Goal: Task Accomplishment & Management: Use online tool/utility

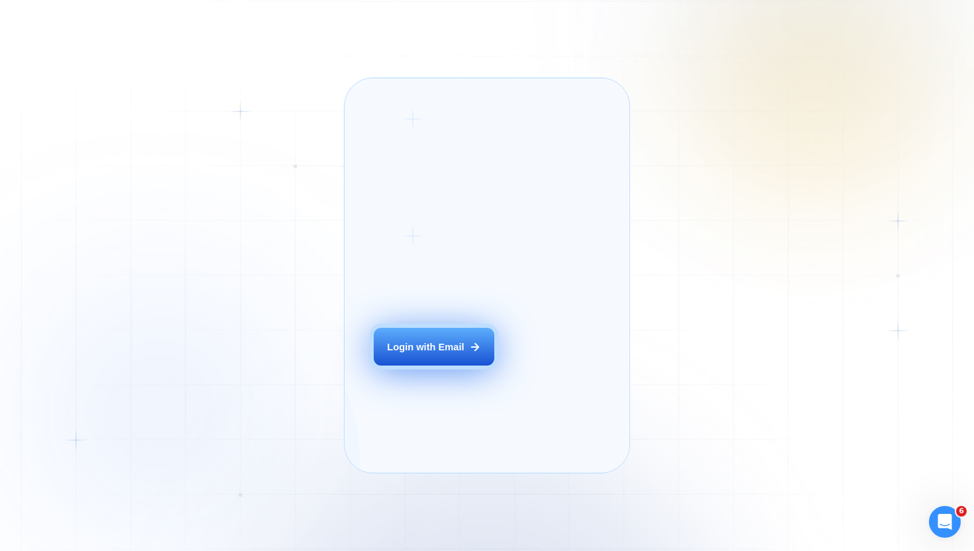
click at [441, 366] on button "Login with Email" at bounding box center [434, 347] width 121 height 38
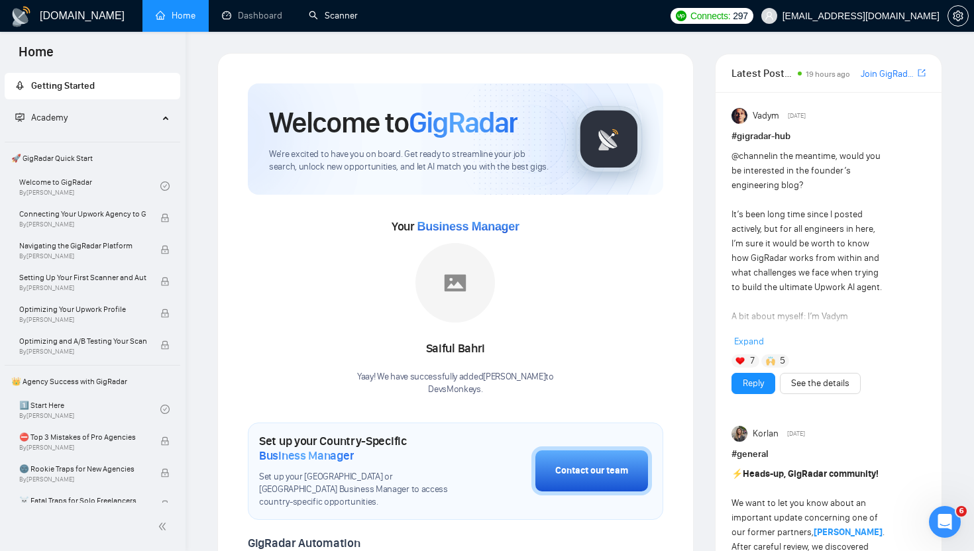
drag, startPoint x: 342, startPoint y: 11, endPoint x: 301, endPoint y: 33, distance: 46.3
click at [342, 11] on link "Scanner" at bounding box center [333, 15] width 49 height 11
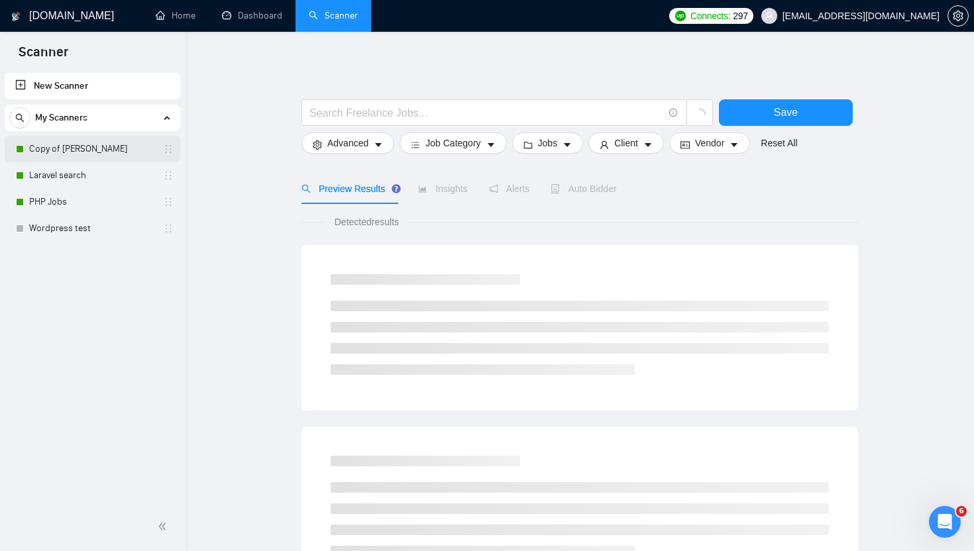
click at [62, 150] on link "Copy of Laravel Alex" at bounding box center [92, 149] width 126 height 26
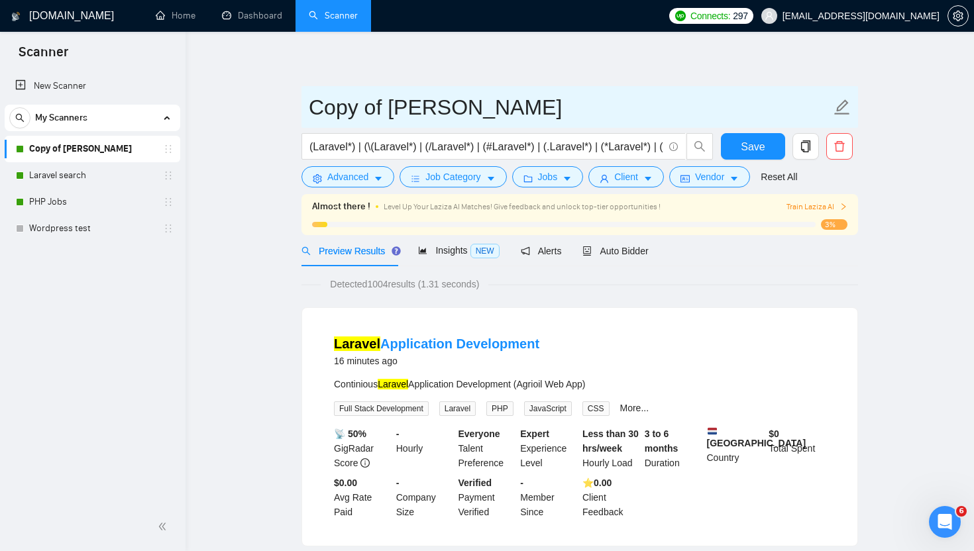
drag, startPoint x: 385, startPoint y: 107, endPoint x: 307, endPoint y: 106, distance: 78.2
click at [307, 106] on span "Copy of Laravel Alex" at bounding box center [579, 107] width 556 height 42
type input "Laravel JOBS Alex"
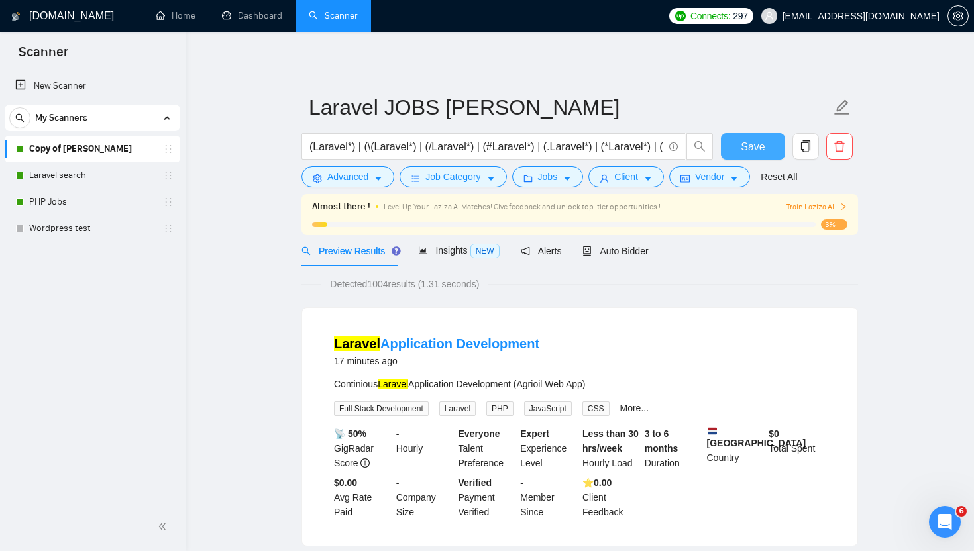
drag, startPoint x: 747, startPoint y: 146, endPoint x: 568, endPoint y: 152, distance: 178.3
click at [747, 146] on span "Save" at bounding box center [753, 146] width 24 height 17
click at [644, 250] on span "Auto Bidder" at bounding box center [615, 251] width 66 height 11
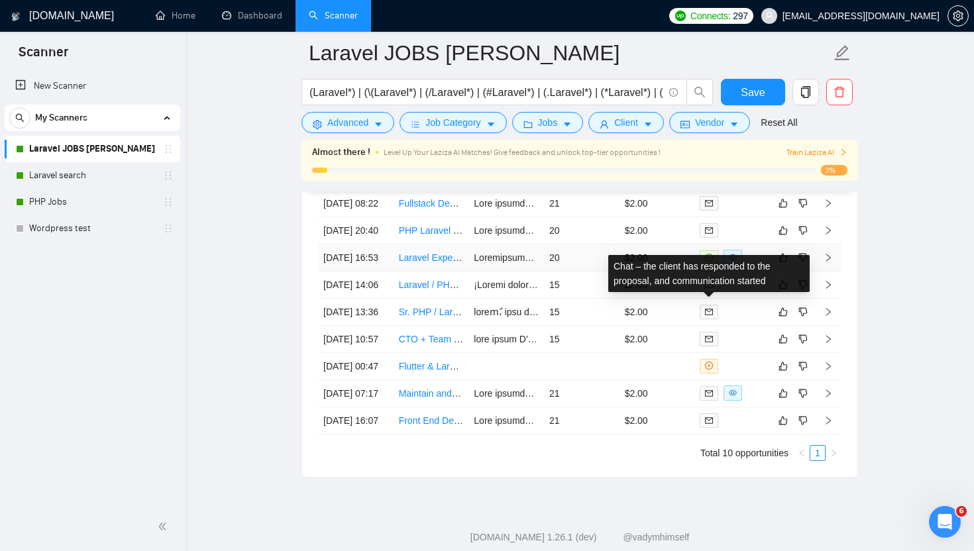
scroll to position [3349, 0]
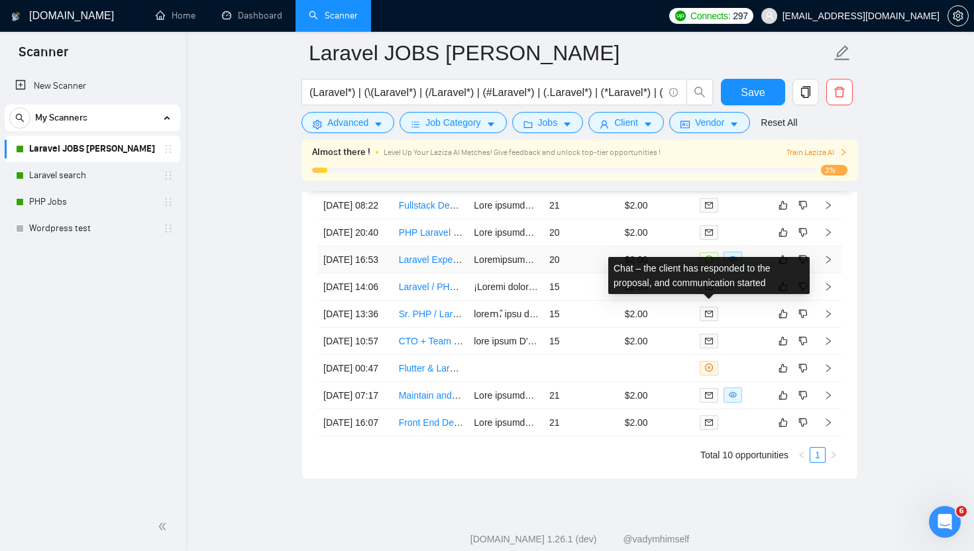
click at [705, 267] on span at bounding box center [709, 259] width 19 height 15
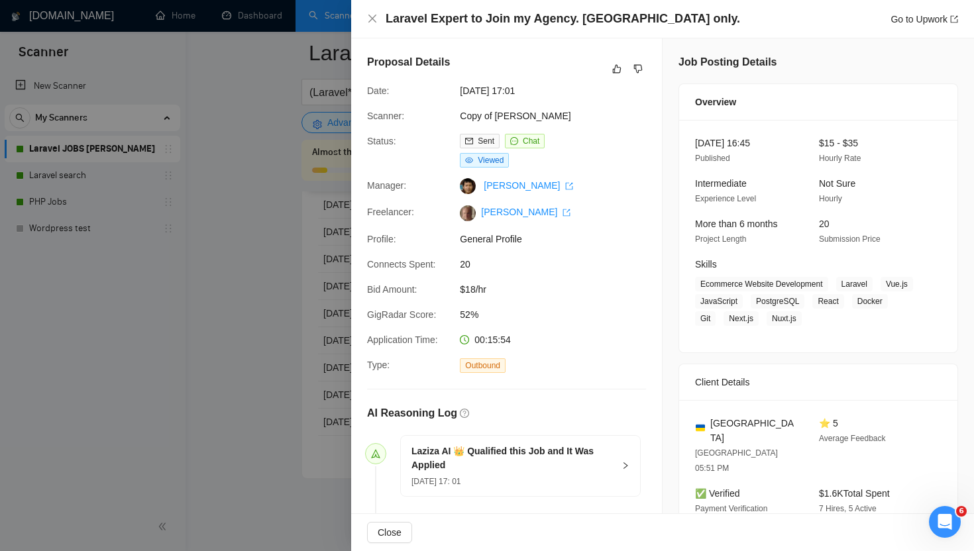
click at [223, 199] on div at bounding box center [487, 275] width 974 height 551
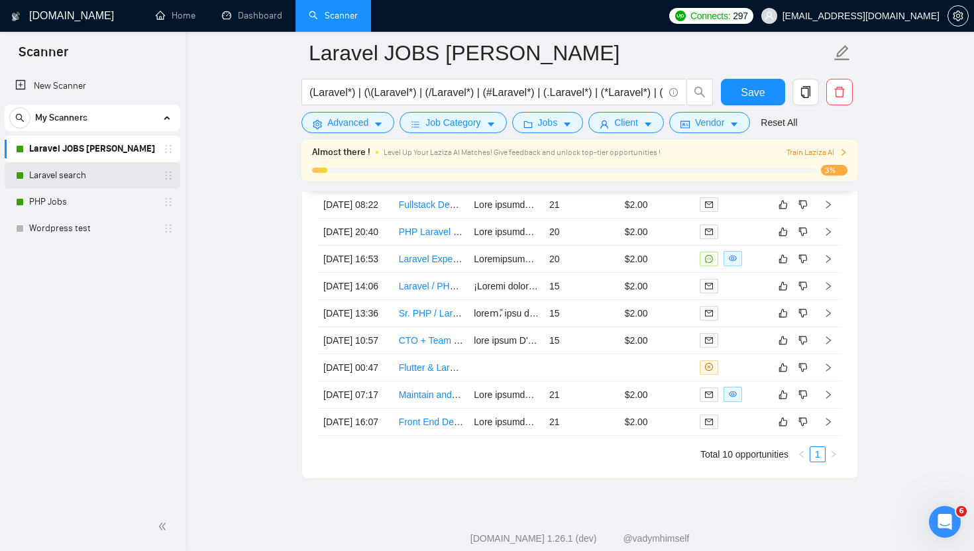
click at [87, 170] on link "Laravel search" at bounding box center [92, 175] width 126 height 26
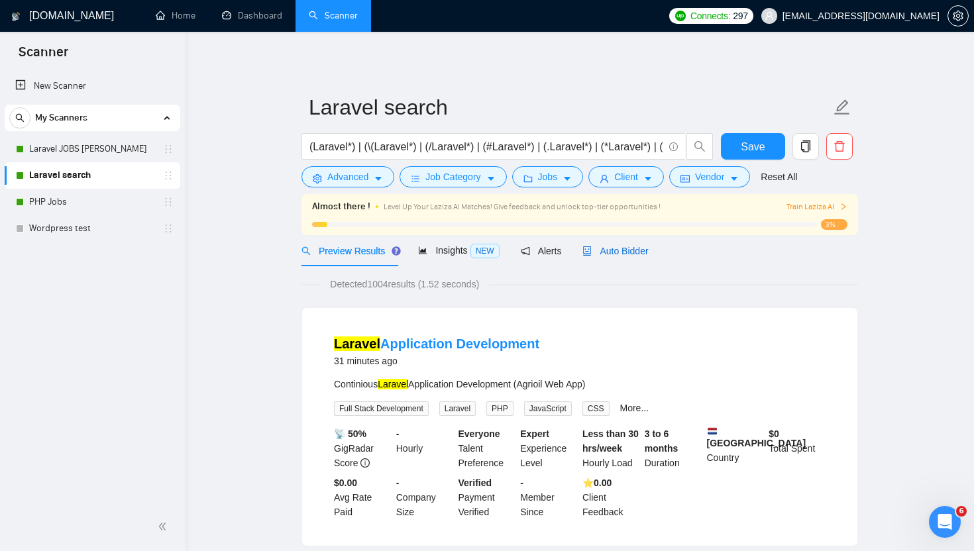
click at [627, 252] on span "Auto Bidder" at bounding box center [615, 251] width 66 height 11
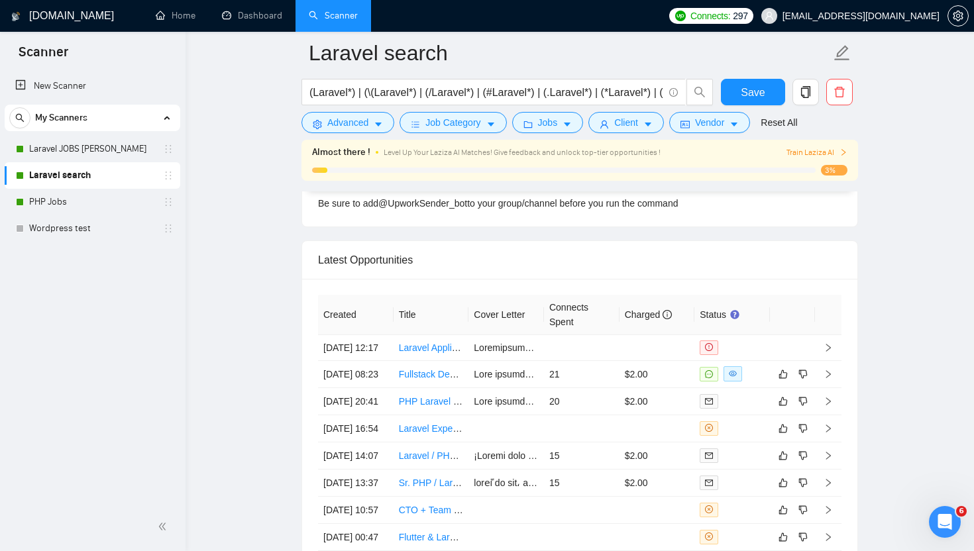
scroll to position [3342, 0]
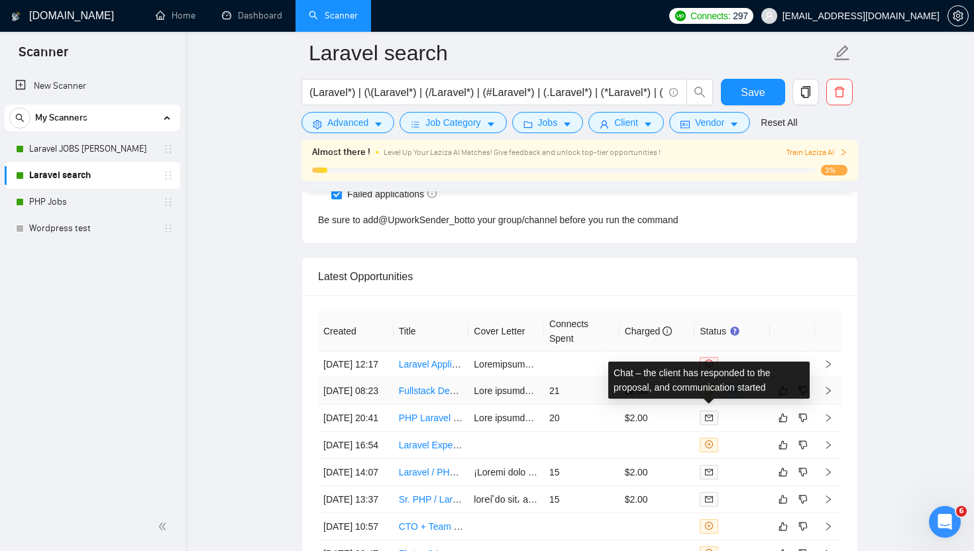
click at [710, 395] on icon "message" at bounding box center [709, 391] width 8 height 8
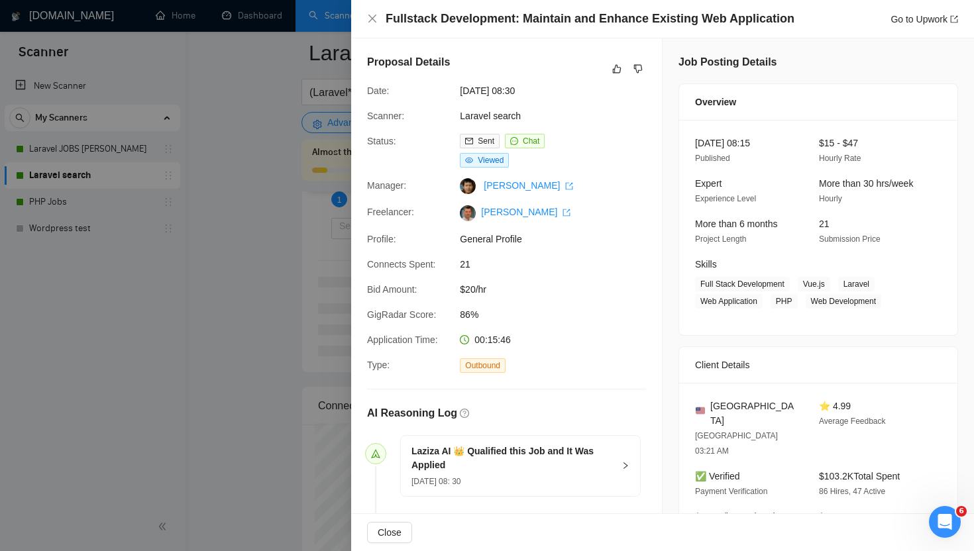
scroll to position [2525, 0]
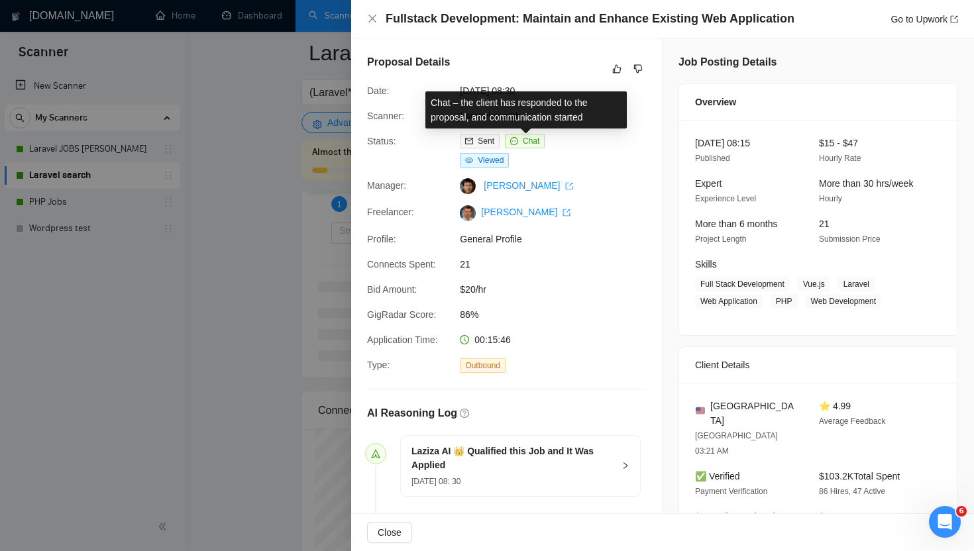
click at [526, 144] on span "Chat" at bounding box center [531, 140] width 17 height 9
click at [531, 139] on span "Chat" at bounding box center [531, 140] width 17 height 9
click at [539, 140] on span "Chat" at bounding box center [531, 140] width 17 height 9
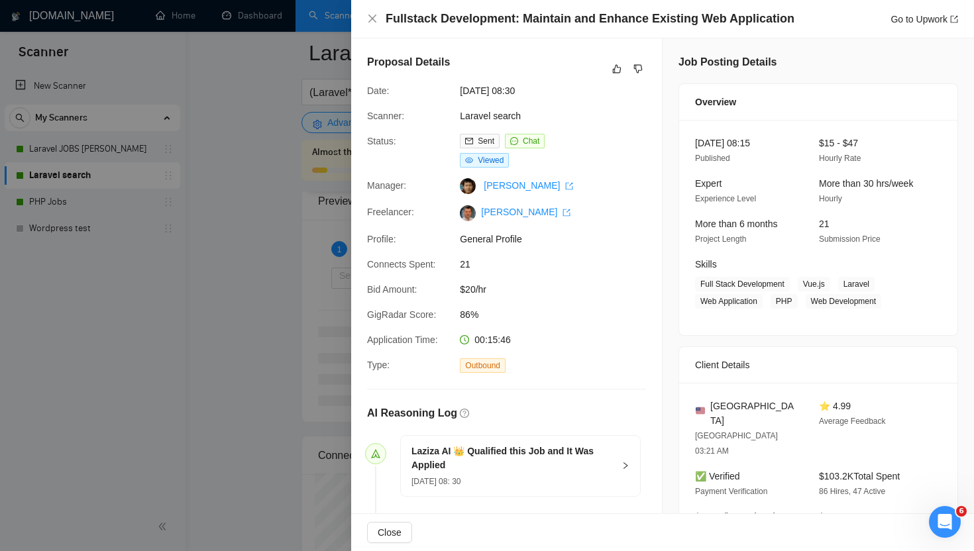
scroll to position [2477, 0]
click at [195, 225] on div at bounding box center [487, 275] width 974 height 551
